Goal: Transaction & Acquisition: Obtain resource

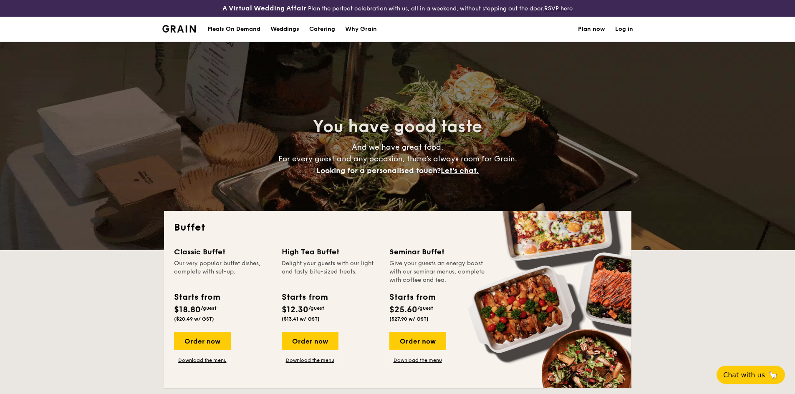
select select
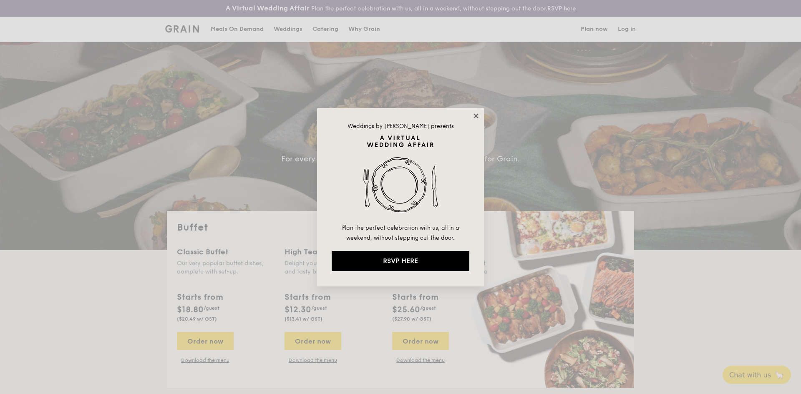
click at [479, 119] on icon at bounding box center [476, 116] width 8 height 8
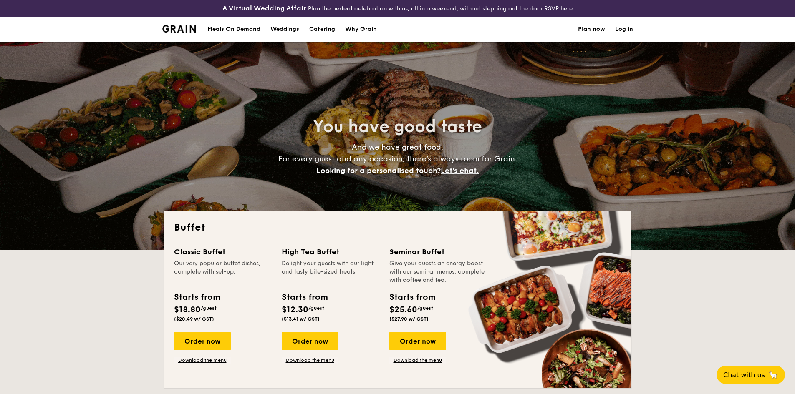
click at [238, 26] on div "Meals On Demand" at bounding box center [233, 29] width 53 height 25
click at [323, 29] on h1 "Catering" at bounding box center [322, 29] width 26 height 25
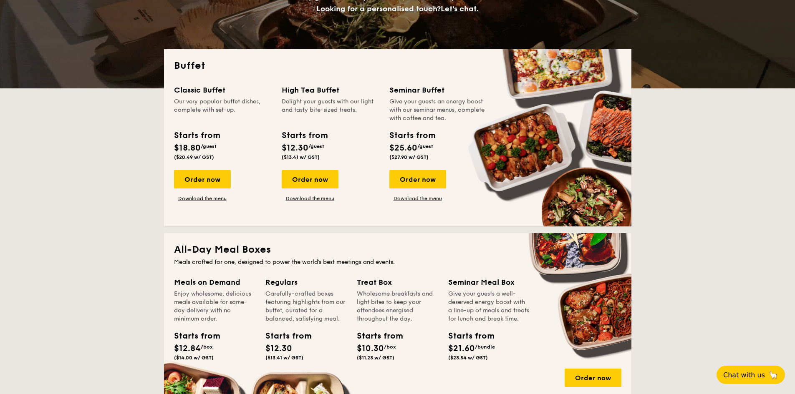
scroll to position [209, 0]
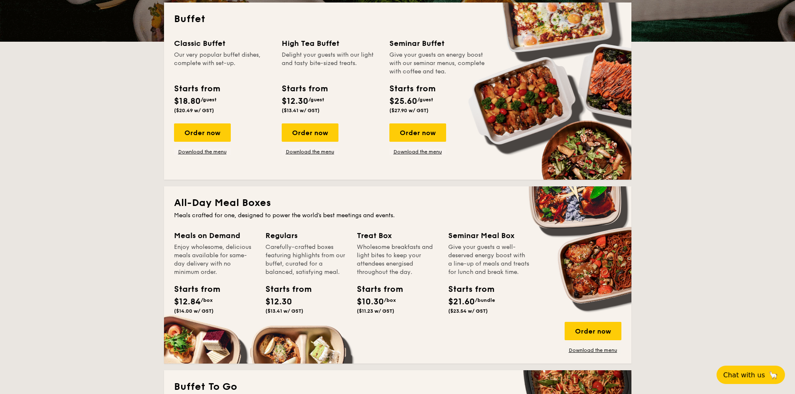
click at [371, 244] on div "Wholesome breakfasts and light bites to keep your attendees energised throughou…" at bounding box center [397, 259] width 81 height 33
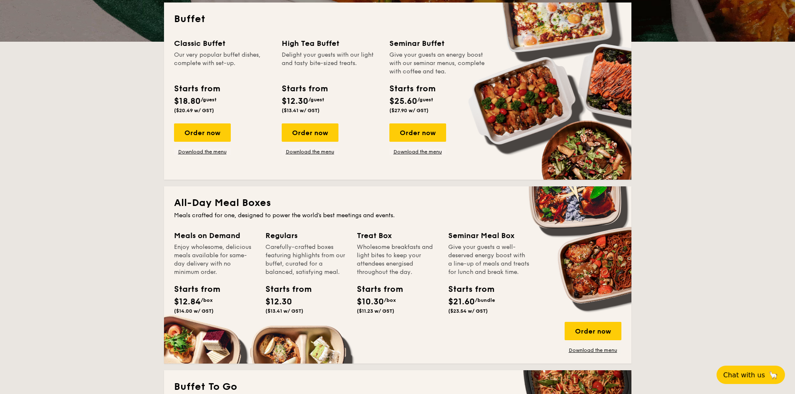
click at [378, 285] on div "Starts from" at bounding box center [376, 289] width 38 height 13
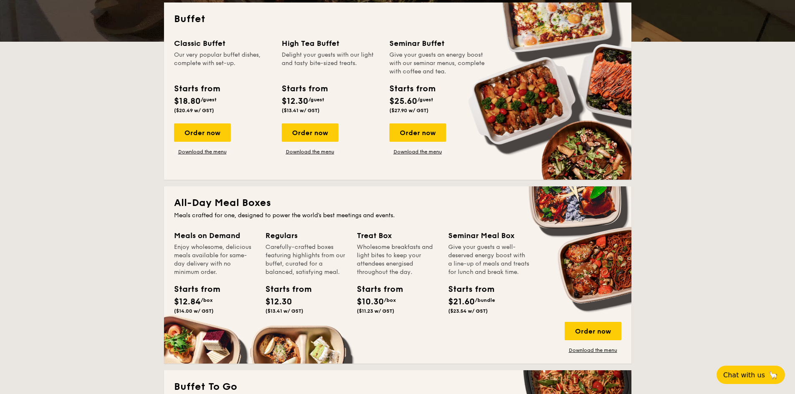
drag, startPoint x: 389, startPoint y: 307, endPoint x: 476, endPoint y: 329, distance: 90.0
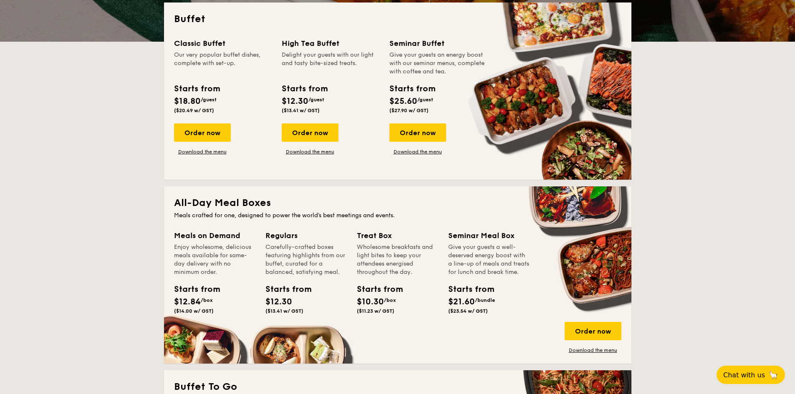
click at [389, 308] on div "Starts from $10.30 /box ($11.23 w/ GST)" at bounding box center [376, 298] width 38 height 31
click at [581, 353] on link "Download the menu" at bounding box center [593, 350] width 57 height 7
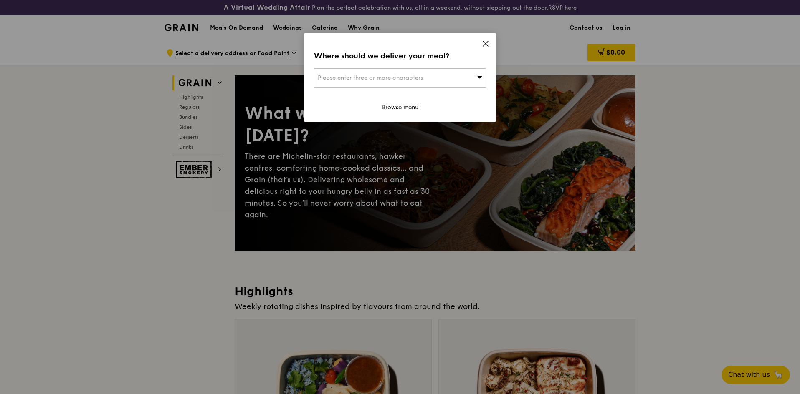
click at [485, 45] on icon at bounding box center [486, 44] width 8 height 8
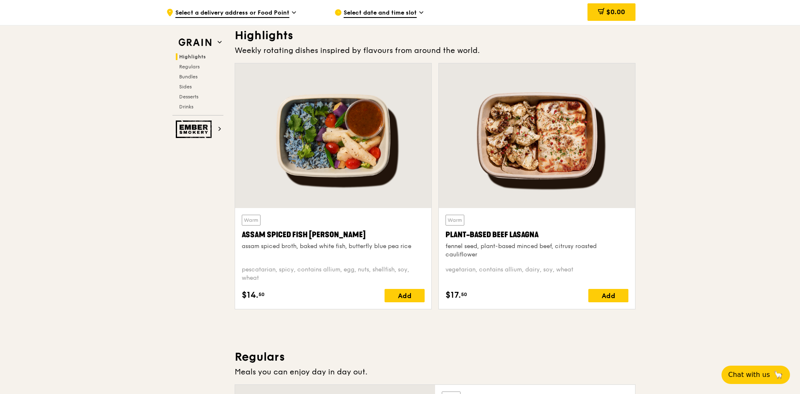
scroll to position [167, 0]
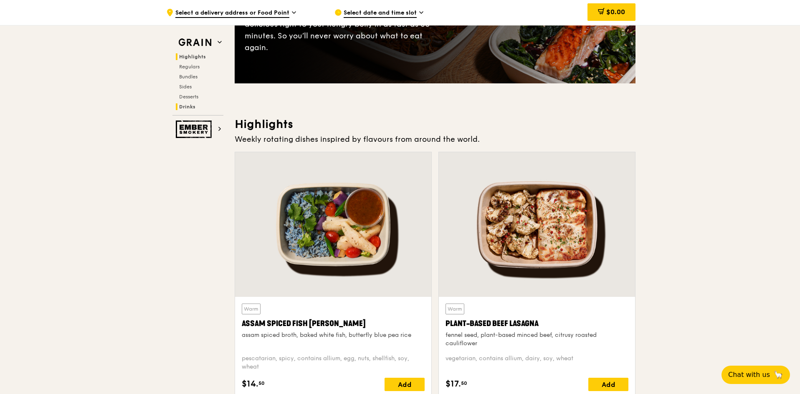
click at [196, 107] on h2 "Drinks" at bounding box center [200, 107] width 48 height 7
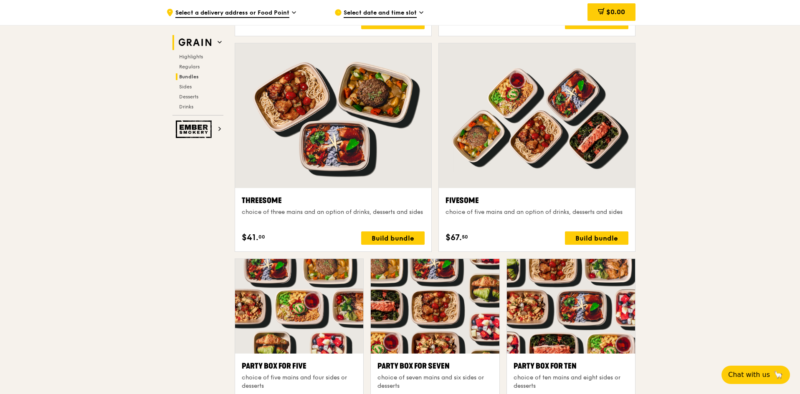
scroll to position [1414, 0]
